Goal: Task Accomplishment & Management: Complete application form

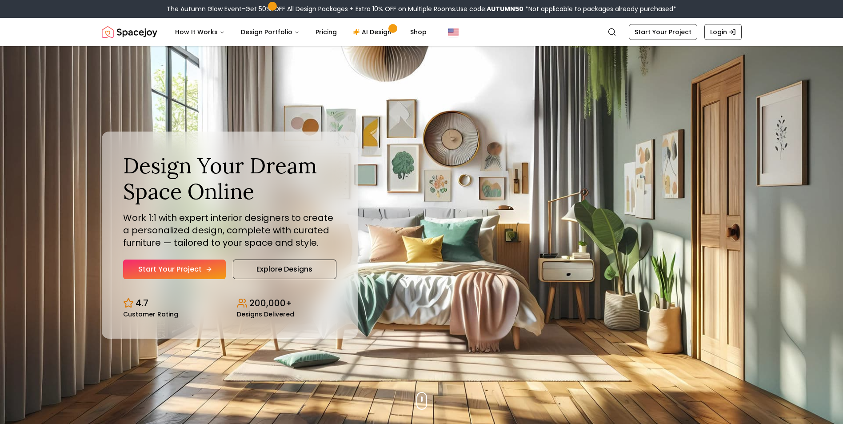
click at [191, 270] on link "Start Your Project" at bounding box center [174, 270] width 103 height 20
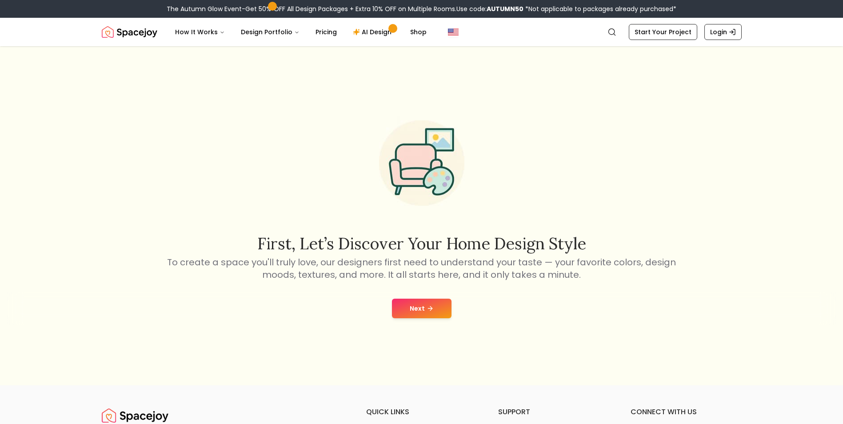
click at [420, 311] on button "Next" at bounding box center [422, 309] width 60 height 20
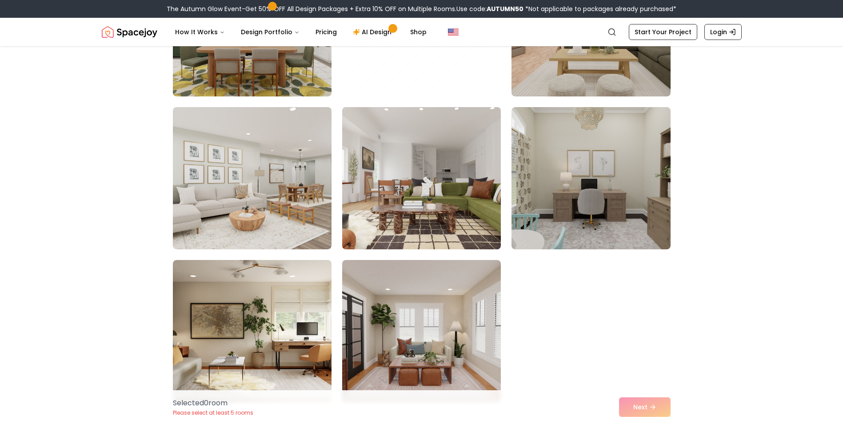
scroll to position [800, 0]
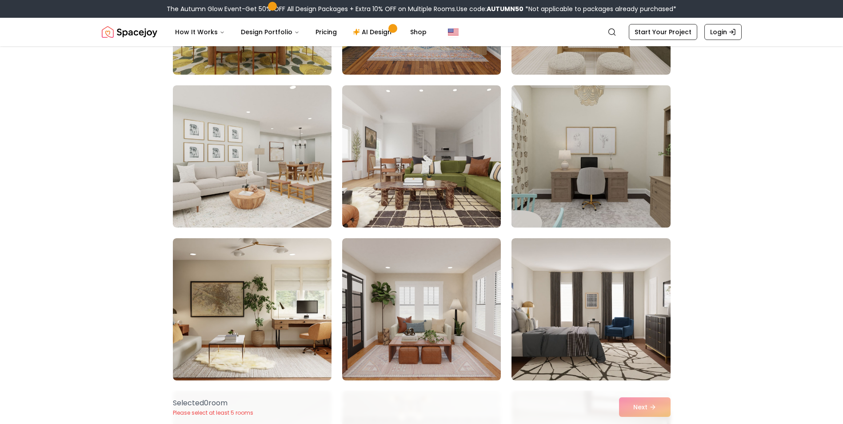
click at [607, 183] on img at bounding box center [590, 156] width 167 height 149
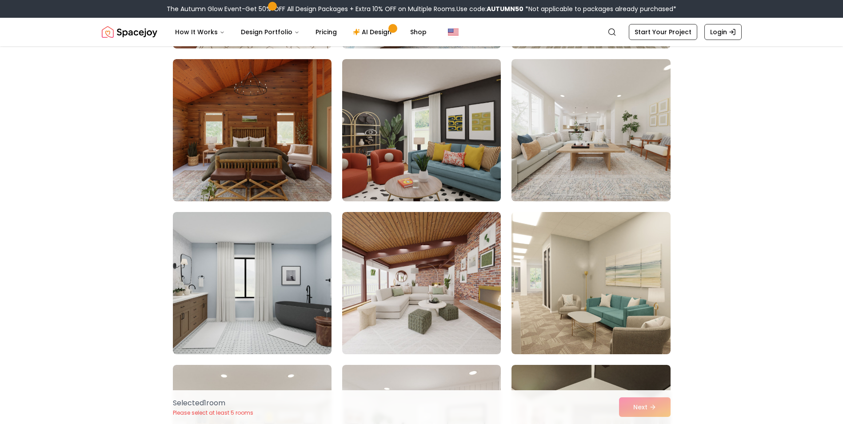
scroll to position [1422, 0]
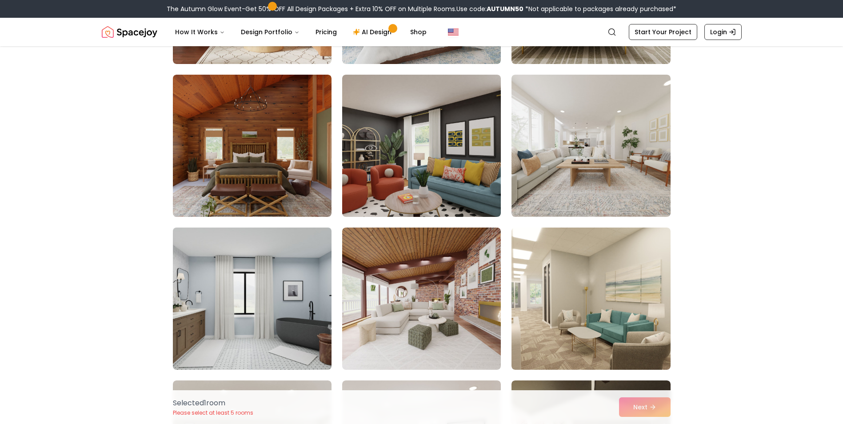
click at [280, 297] on img at bounding box center [252, 298] width 167 height 149
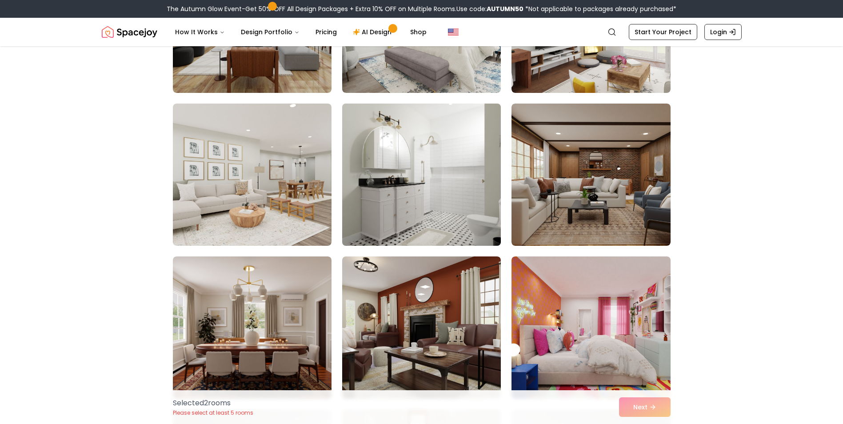
scroll to position [2622, 0]
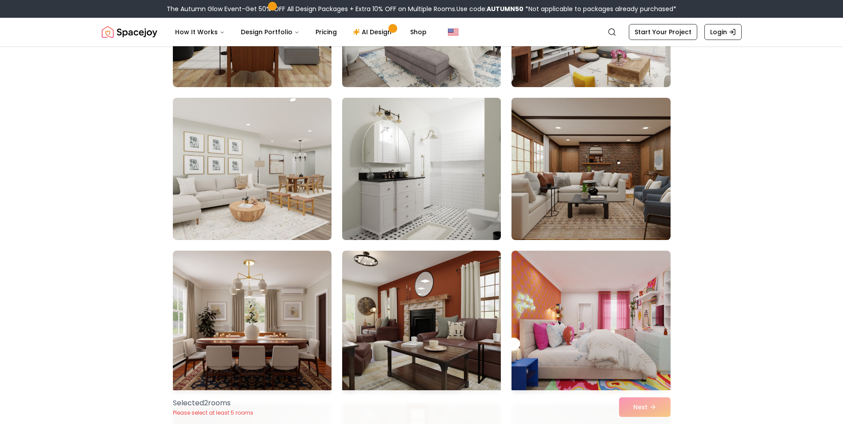
click at [407, 176] on img at bounding box center [421, 168] width 167 height 149
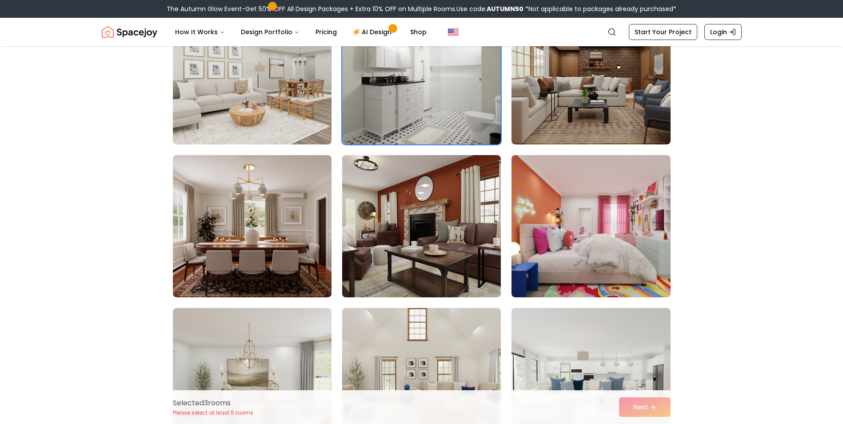
scroll to position [2666, 0]
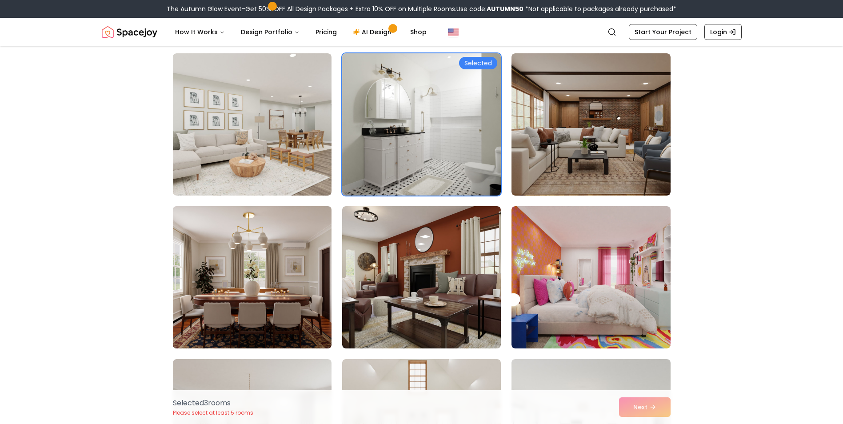
click at [274, 282] on img at bounding box center [252, 277] width 167 height 149
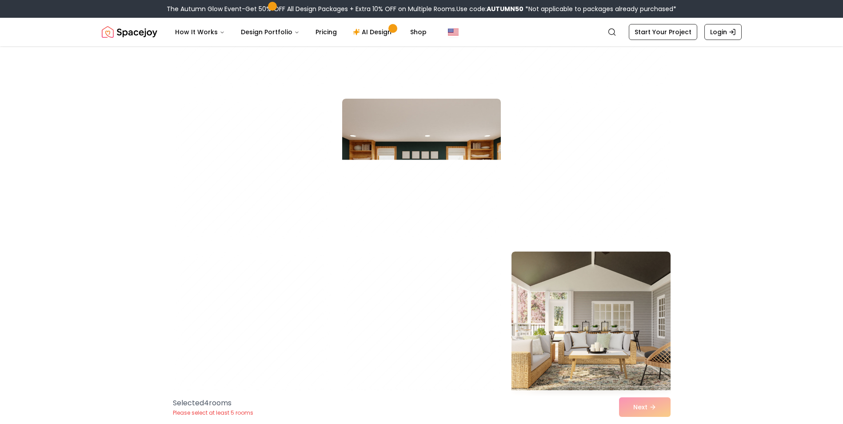
scroll to position [3288, 0]
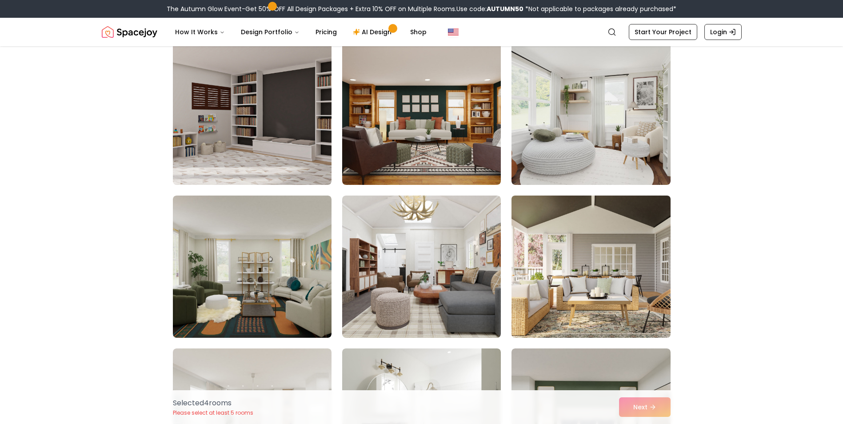
click at [570, 281] on img at bounding box center [590, 266] width 167 height 149
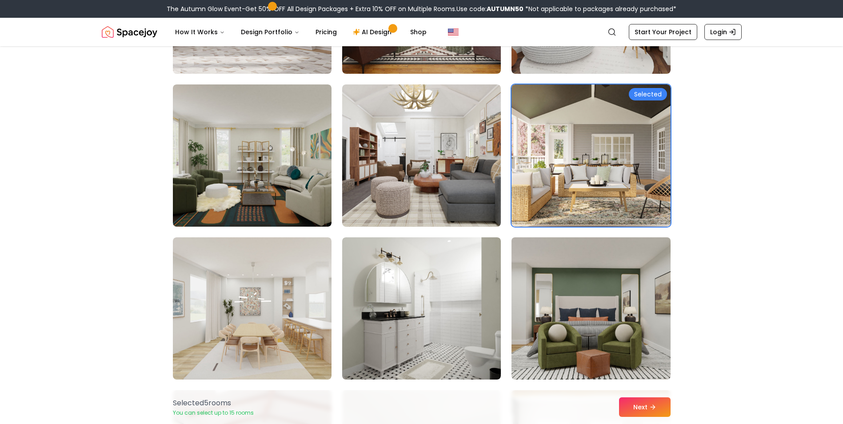
scroll to position [3466, 0]
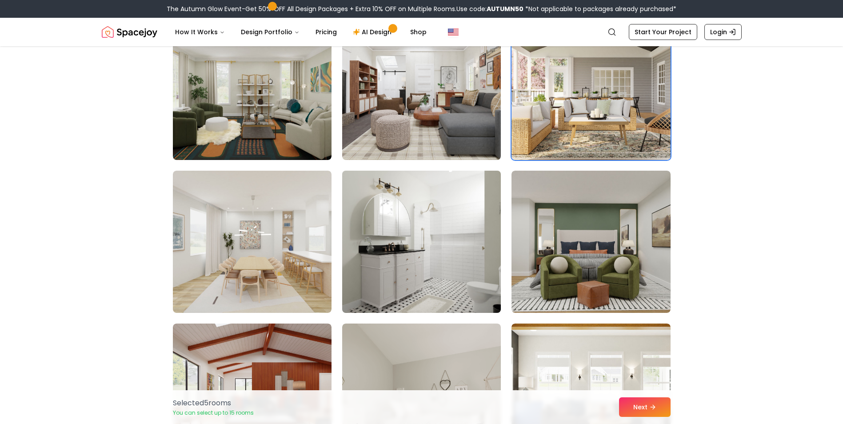
click at [447, 251] on img at bounding box center [421, 241] width 167 height 149
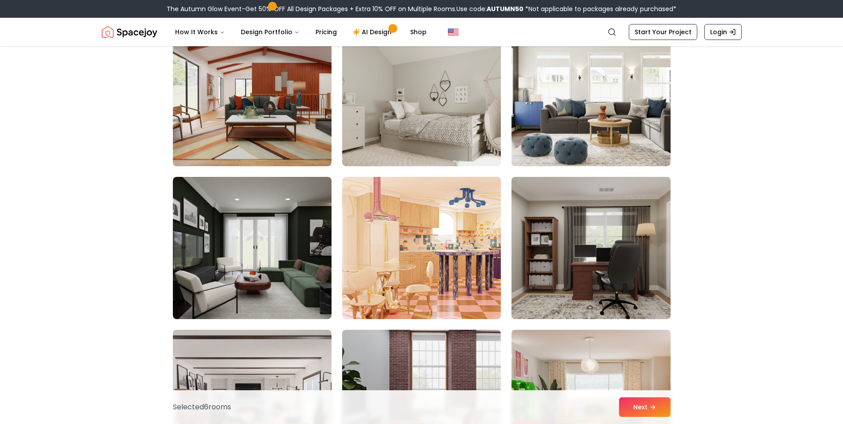
scroll to position [3777, 0]
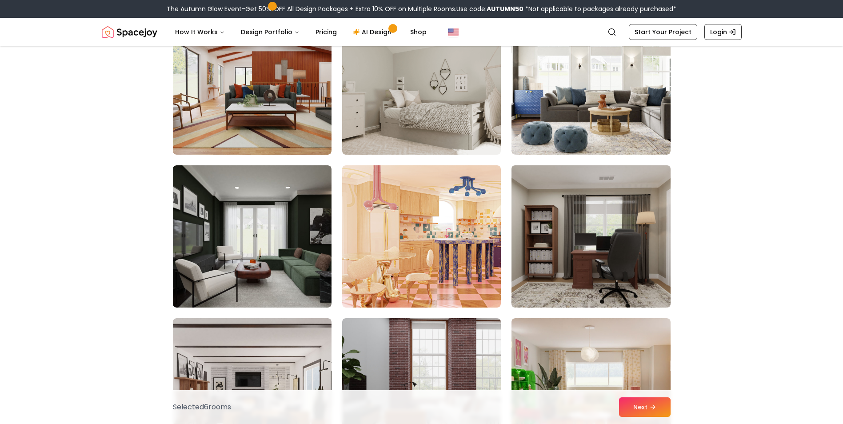
click at [584, 253] on img at bounding box center [590, 236] width 167 height 149
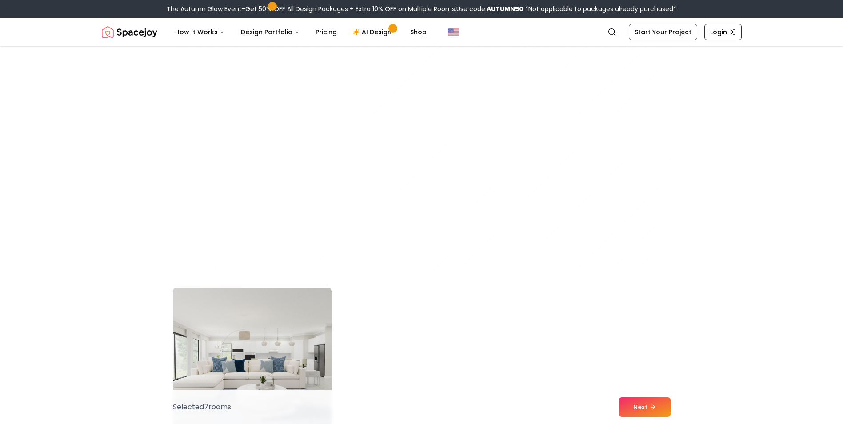
scroll to position [4888, 0]
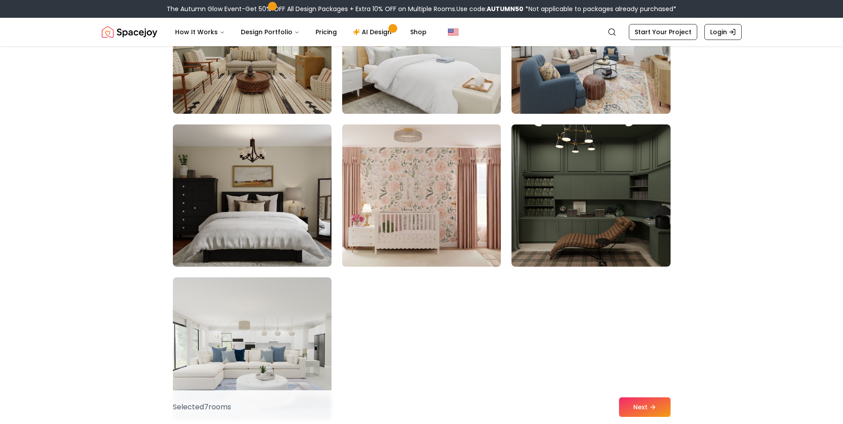
click at [430, 232] on img at bounding box center [421, 195] width 167 height 149
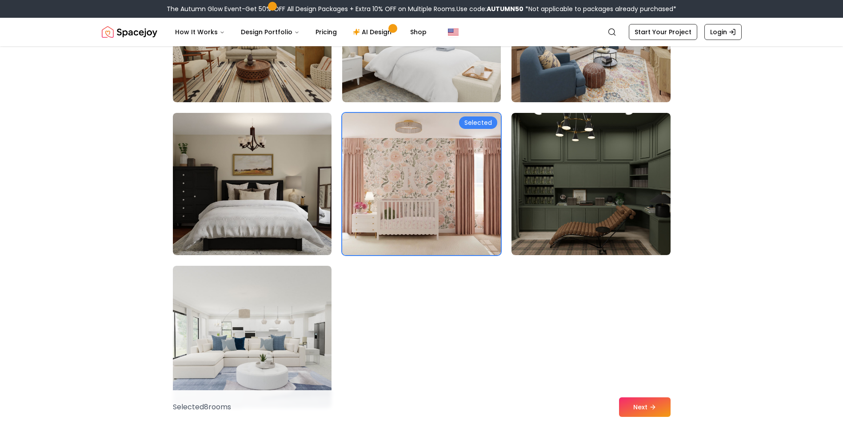
scroll to position [4933, 0]
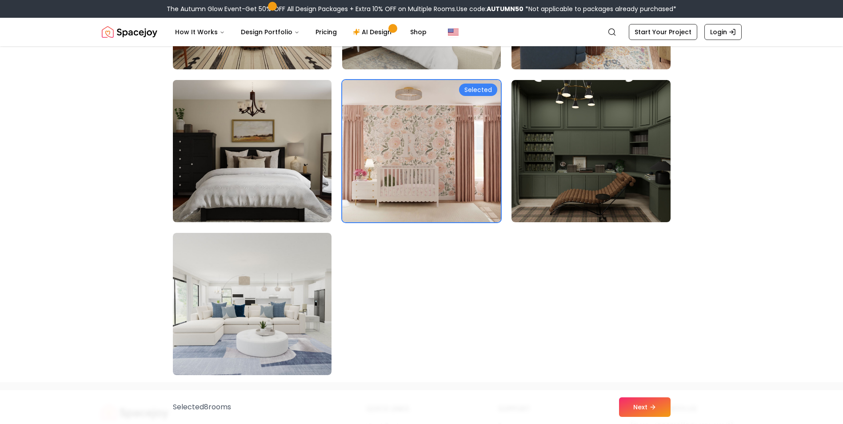
click at [288, 179] on img at bounding box center [252, 150] width 167 height 149
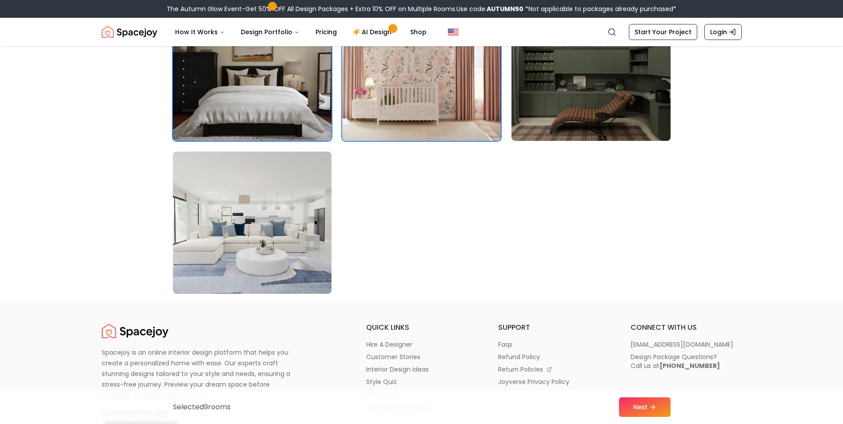
scroll to position [5022, 0]
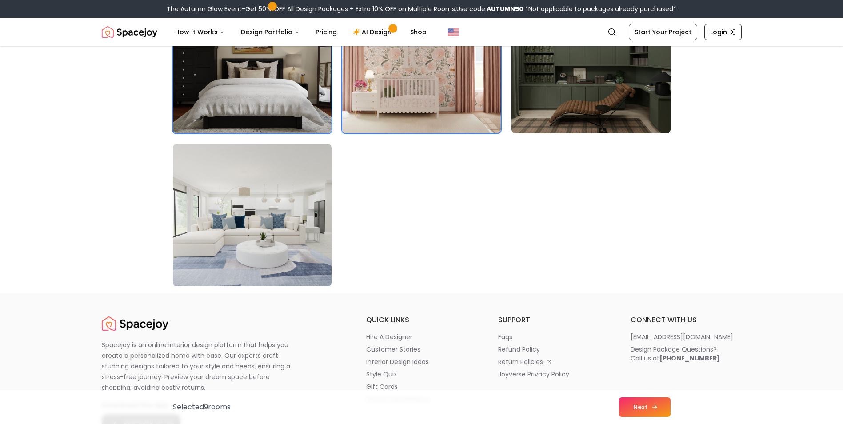
click at [653, 408] on icon at bounding box center [654, 407] width 7 height 7
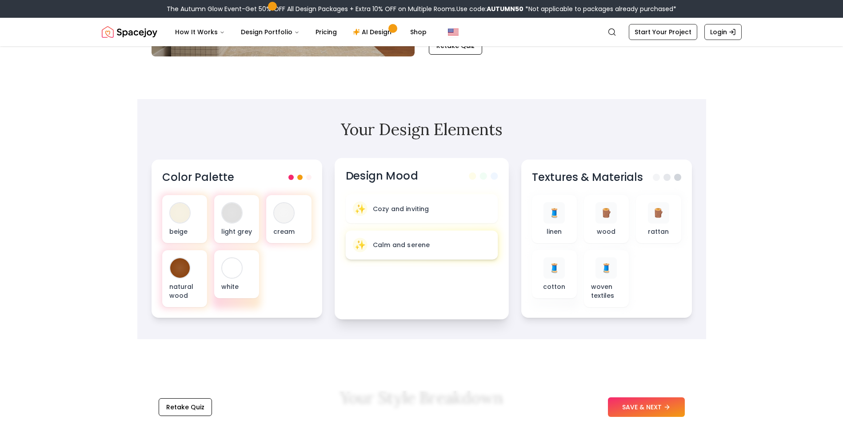
scroll to position [222, 0]
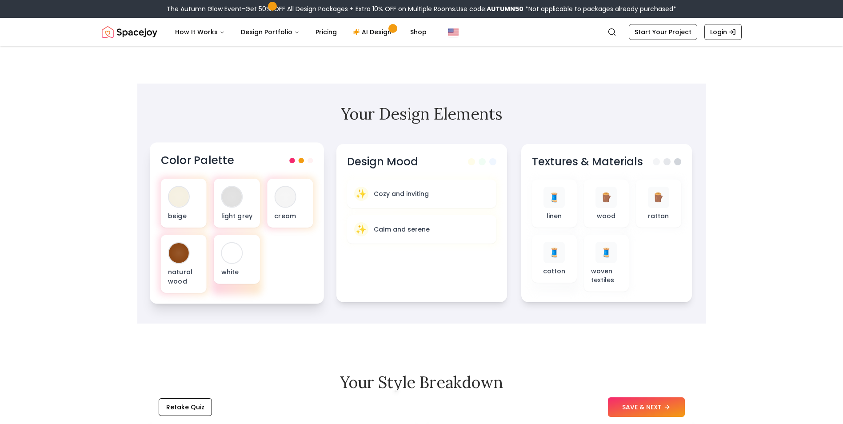
click at [305, 160] on div at bounding box center [301, 160] width 24 height 5
click at [309, 160] on span at bounding box center [310, 160] width 5 height 5
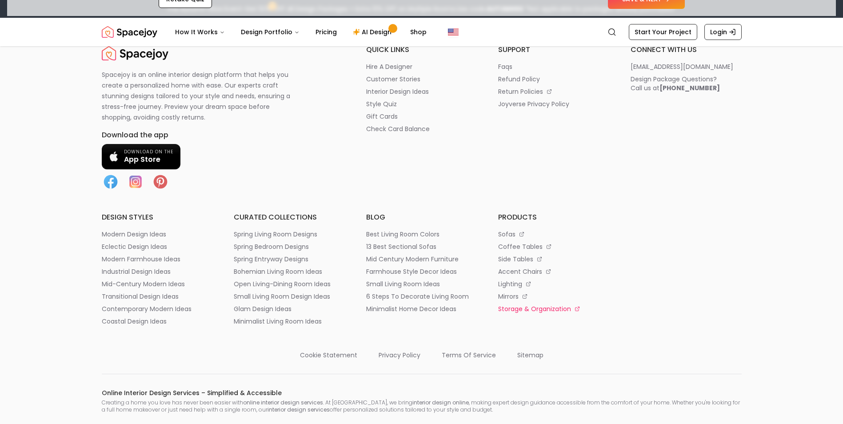
scroll to position [1333, 0]
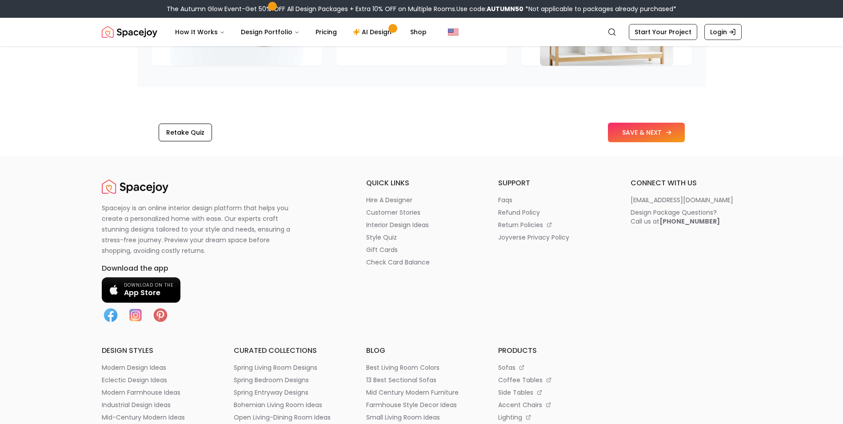
click at [639, 136] on button "SAVE & NEXT" at bounding box center [646, 133] width 77 height 20
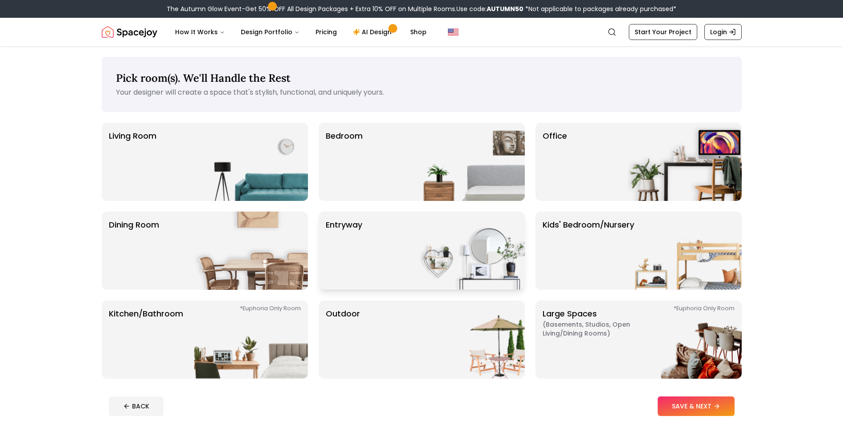
click at [400, 253] on div "entryway" at bounding box center [422, 251] width 206 height 78
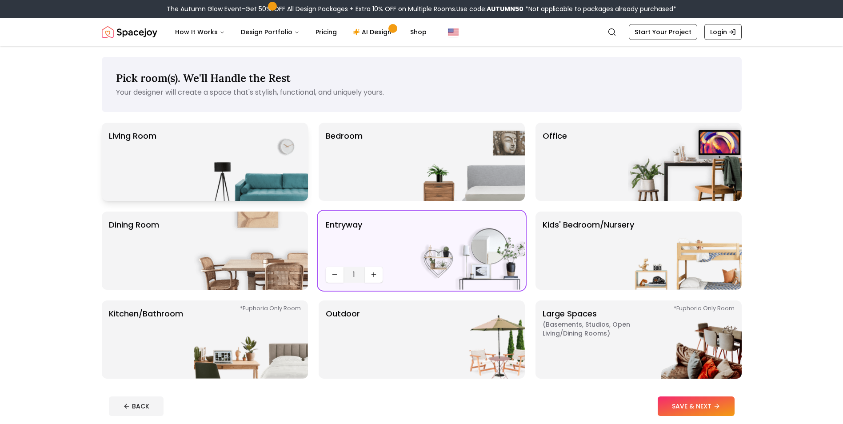
click at [224, 165] on img at bounding box center [251, 162] width 114 height 78
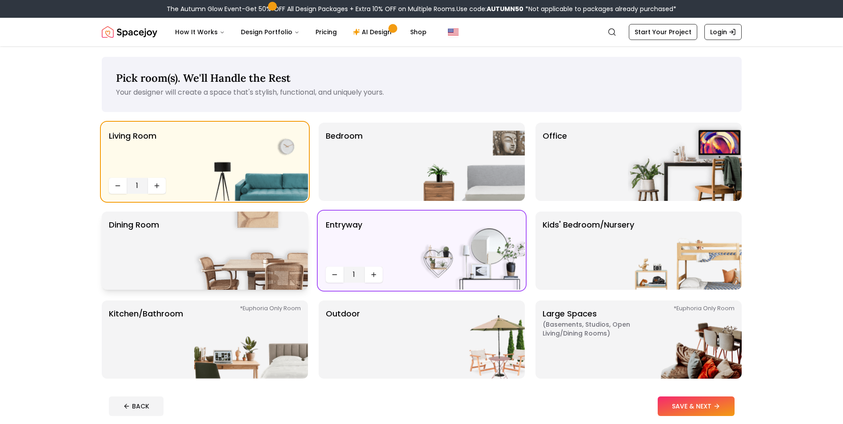
click at [246, 256] on img at bounding box center [251, 251] width 114 height 78
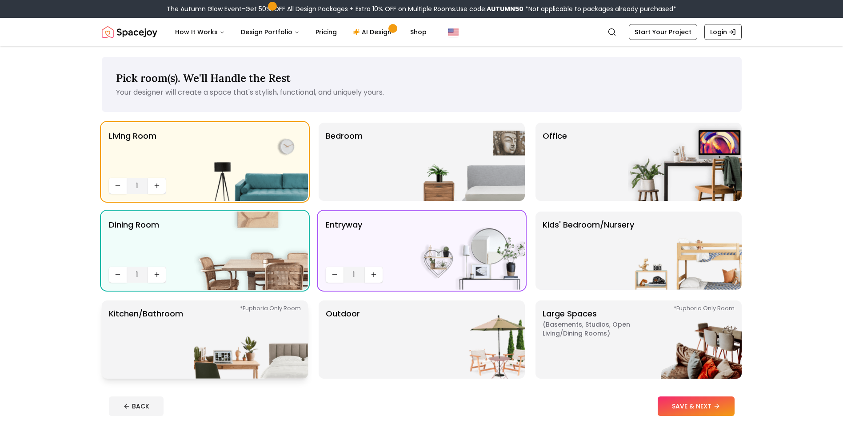
click at [235, 325] on img at bounding box center [251, 339] width 114 height 78
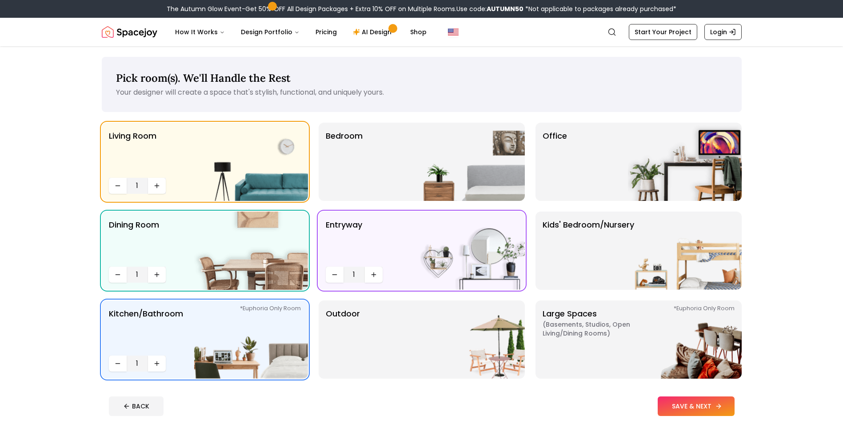
click at [716, 408] on icon at bounding box center [718, 406] width 7 height 7
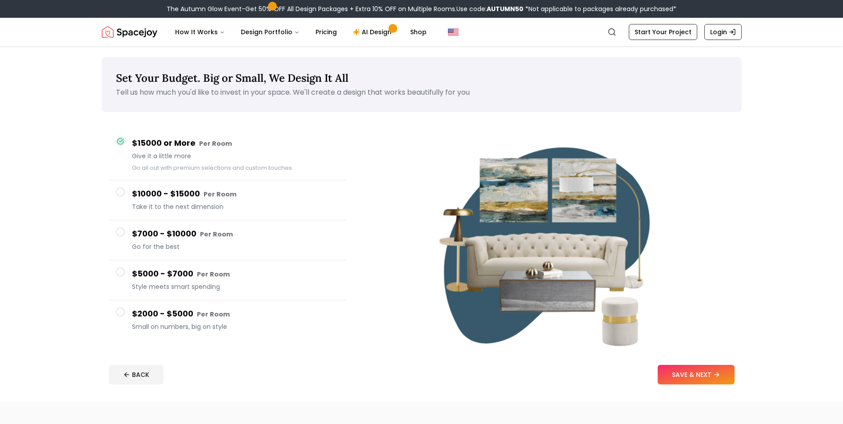
click at [154, 287] on span "Style meets smart spending" at bounding box center [235, 286] width 207 height 9
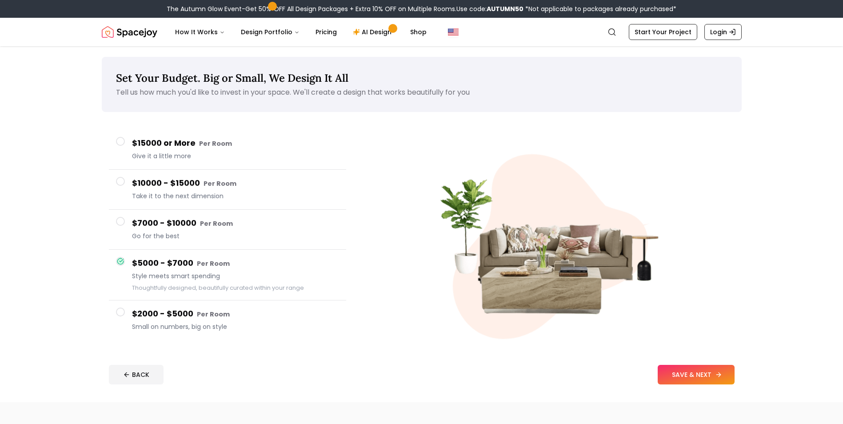
click at [695, 375] on button "SAVE & NEXT" at bounding box center [696, 375] width 77 height 20
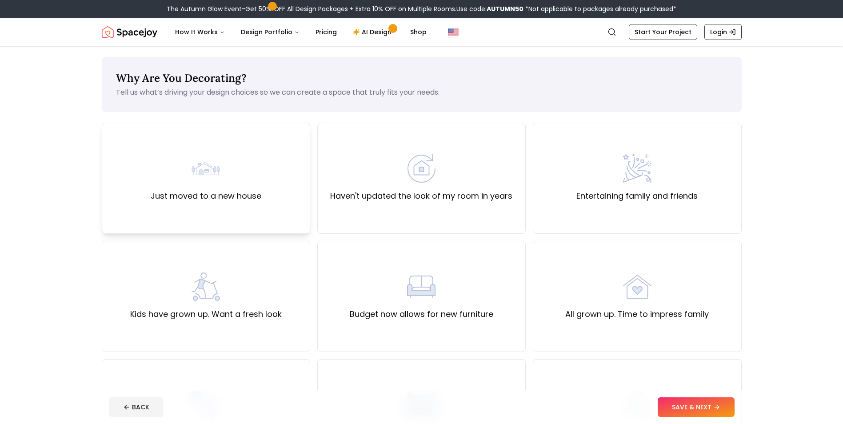
click at [245, 180] on div "Just moved to a new house" at bounding box center [206, 178] width 111 height 48
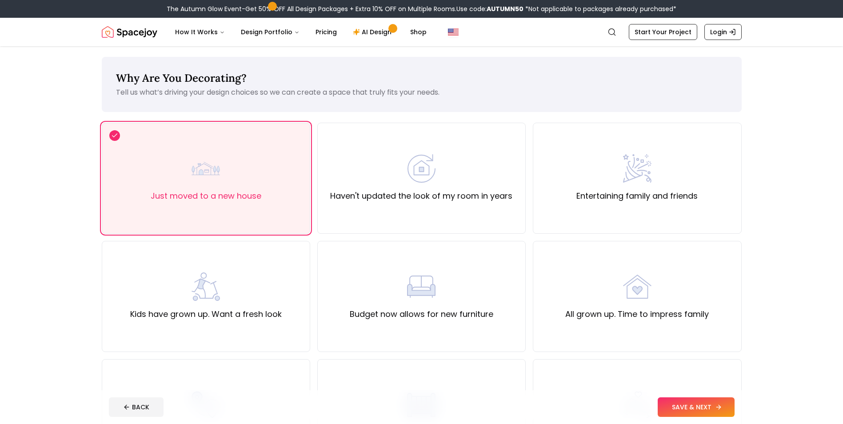
click at [693, 408] on button "SAVE & NEXT" at bounding box center [696, 407] width 77 height 20
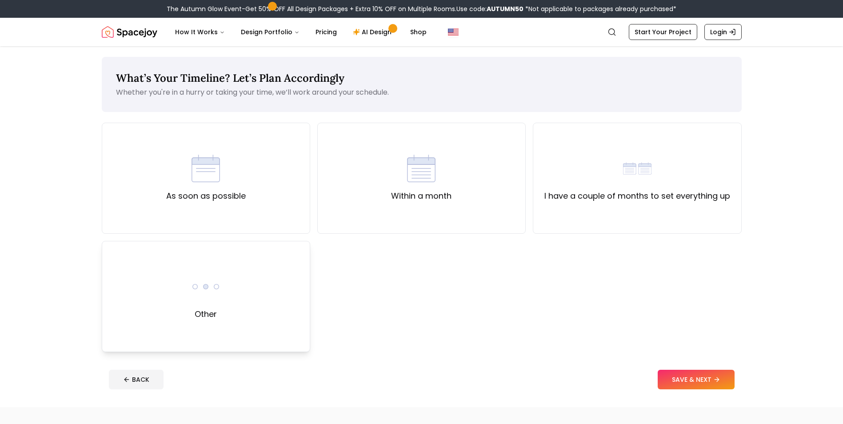
click at [250, 304] on div "Other" at bounding box center [206, 296] width 208 height 111
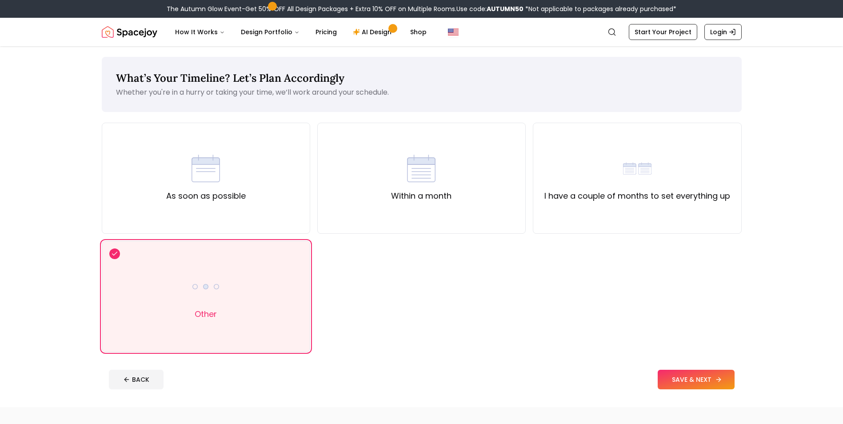
click at [693, 384] on button "SAVE & NEXT" at bounding box center [696, 380] width 77 height 20
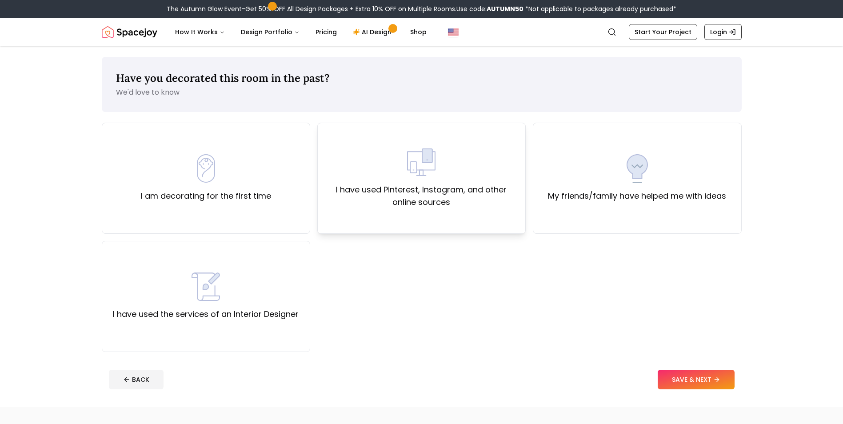
click at [378, 197] on label "I have used Pinterest, Instagram, and other online sources" at bounding box center [421, 196] width 193 height 25
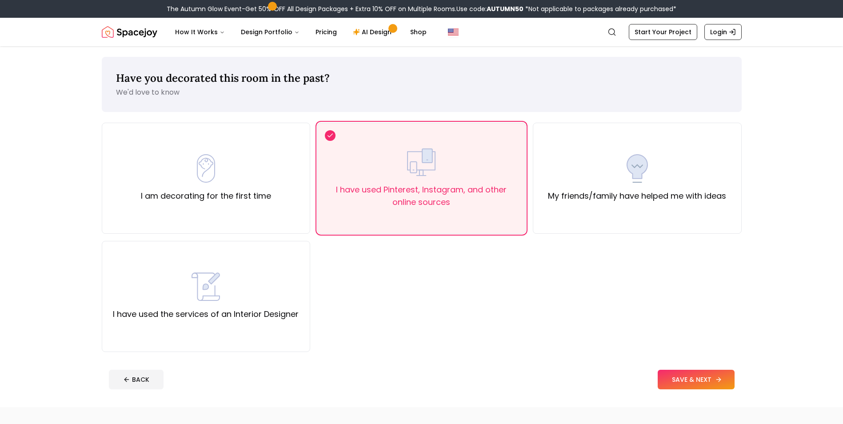
click at [702, 379] on button "SAVE & NEXT" at bounding box center [696, 380] width 77 height 20
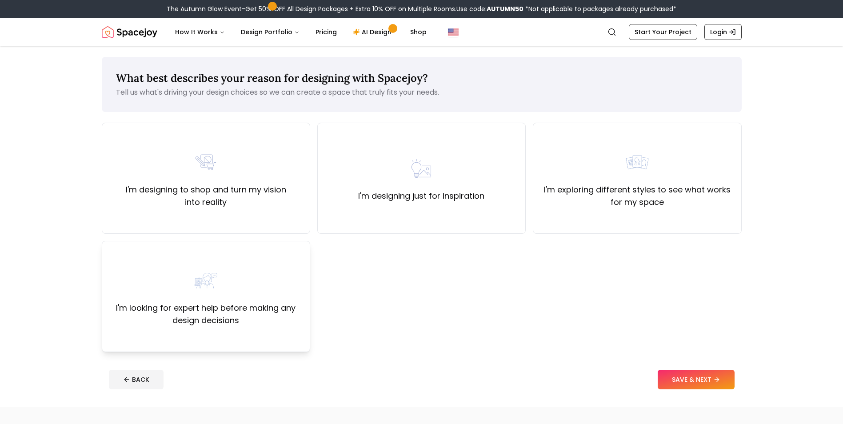
click at [236, 295] on div "I'm looking for expert help before making any design decisions" at bounding box center [205, 296] width 193 height 60
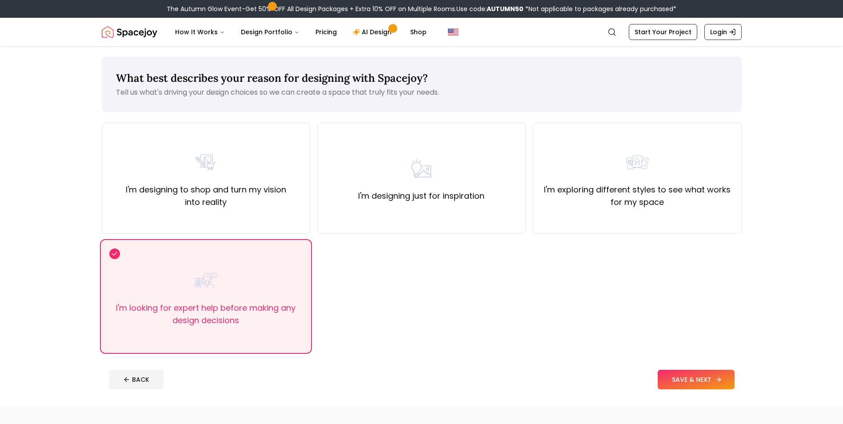
click at [709, 378] on button "SAVE & NEXT" at bounding box center [696, 380] width 77 height 20
